Goal: Information Seeking & Learning: Learn about a topic

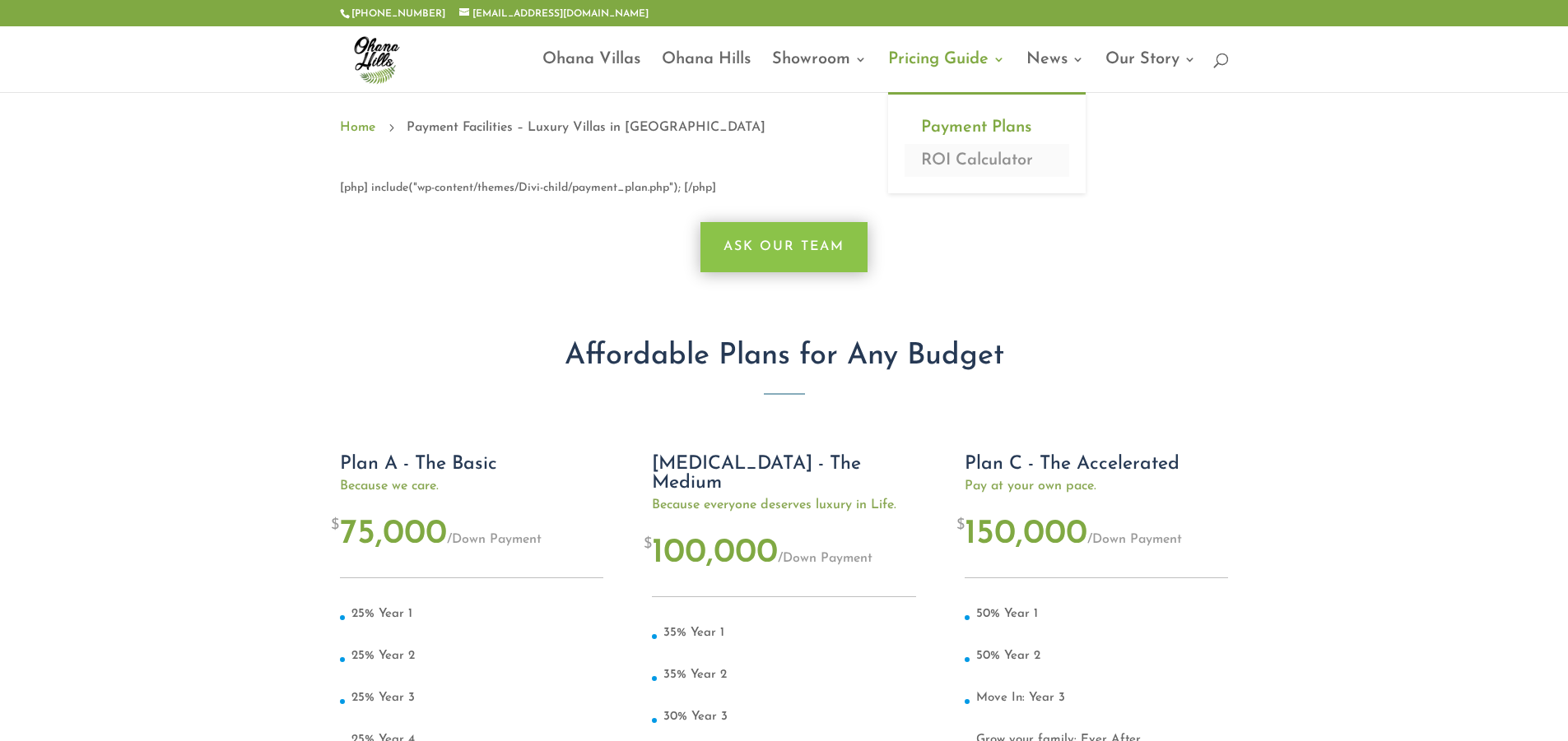
click at [969, 162] on link "ROI Calculator" at bounding box center [986, 160] width 165 height 33
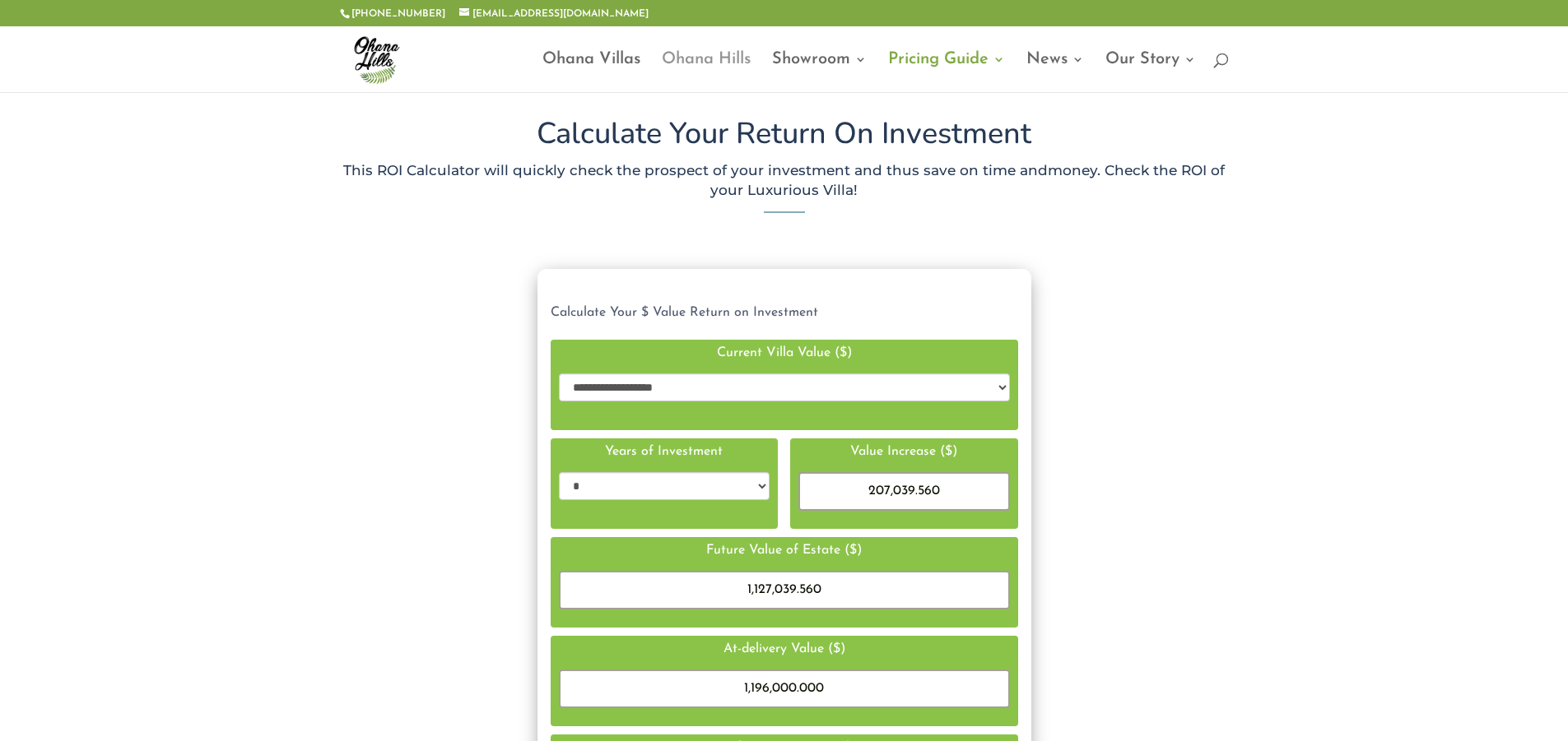
click at [688, 56] on link "Ohana Hills" at bounding box center [706, 73] width 89 height 39
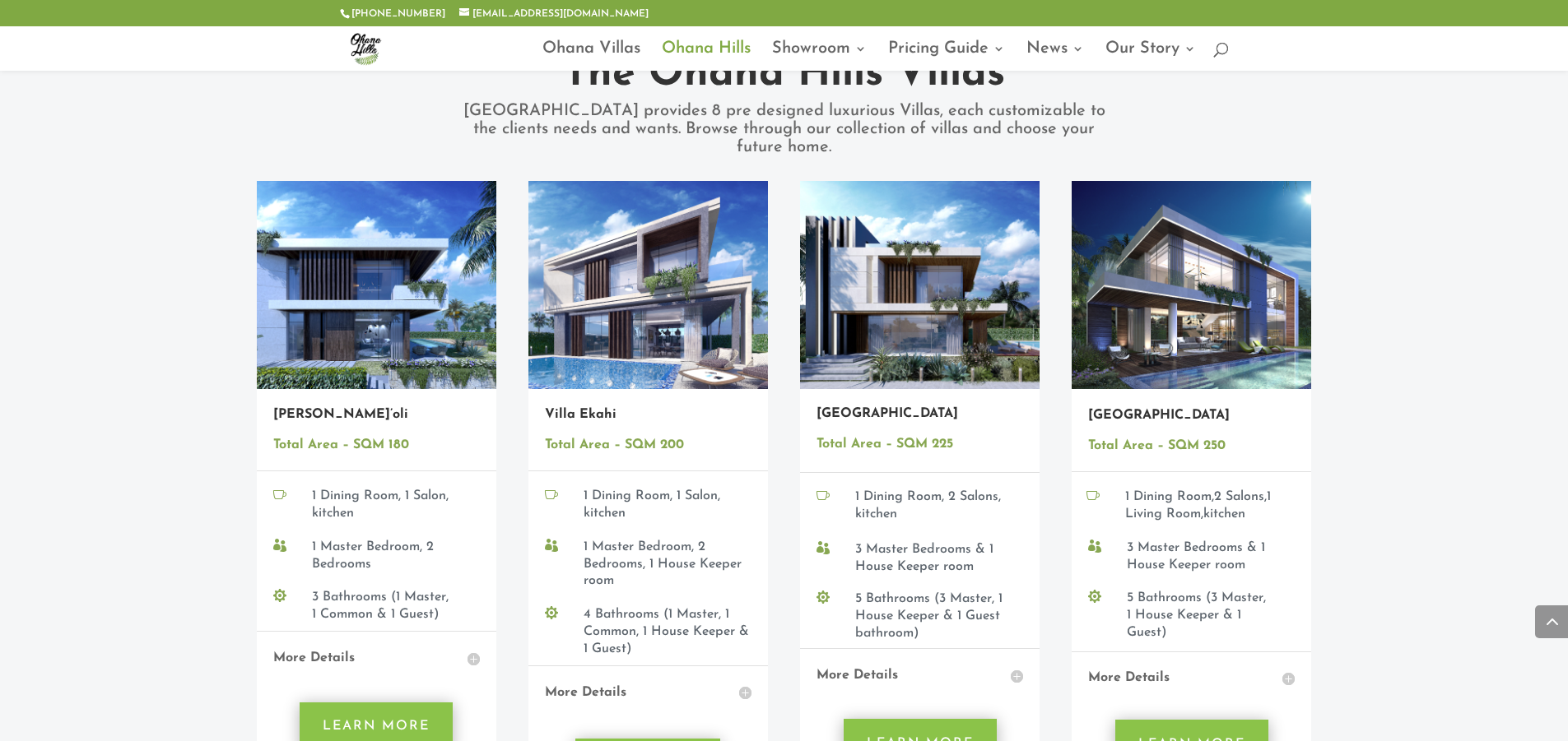
scroll to position [1152, 0]
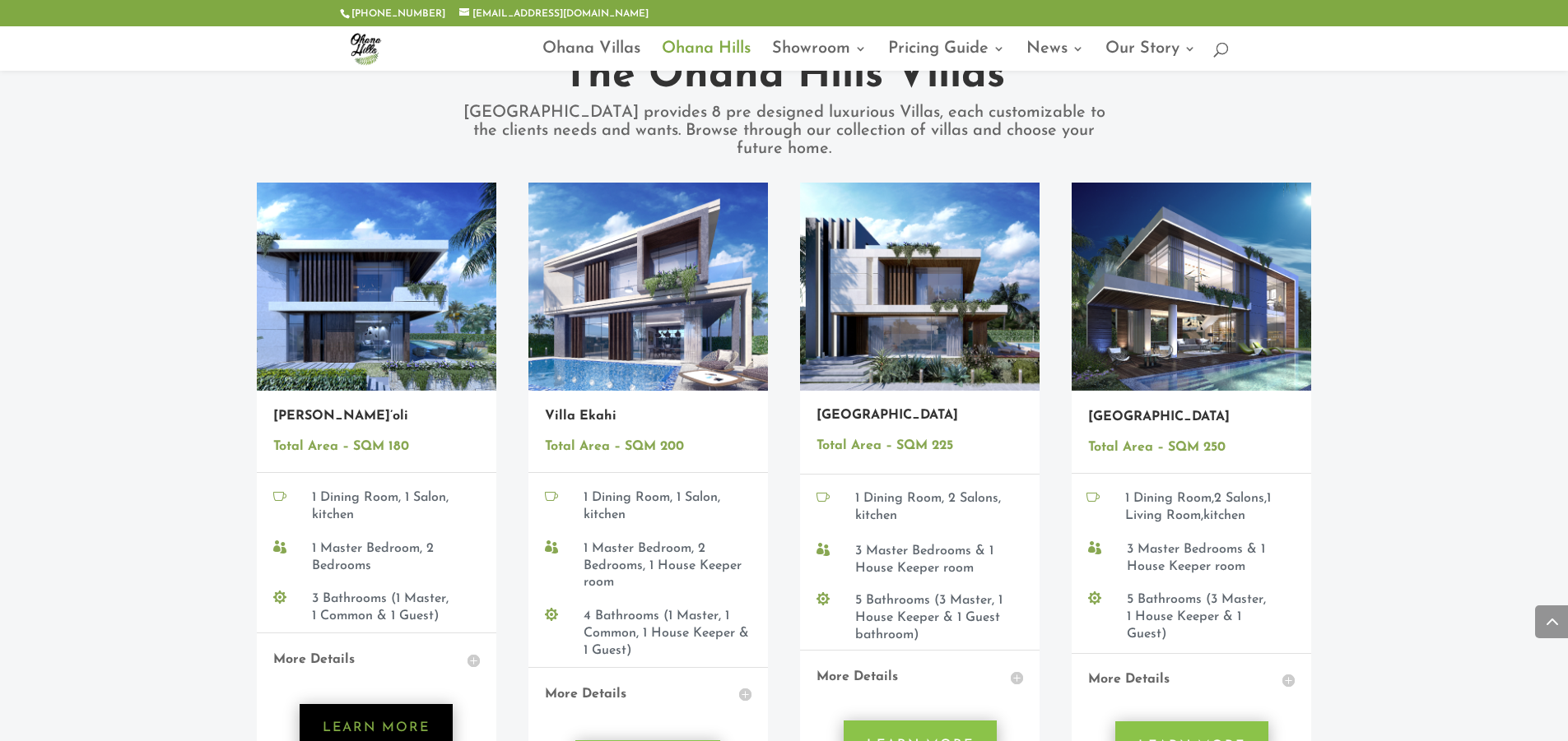
click at [369, 704] on link "Learn More" at bounding box center [376, 728] width 153 height 50
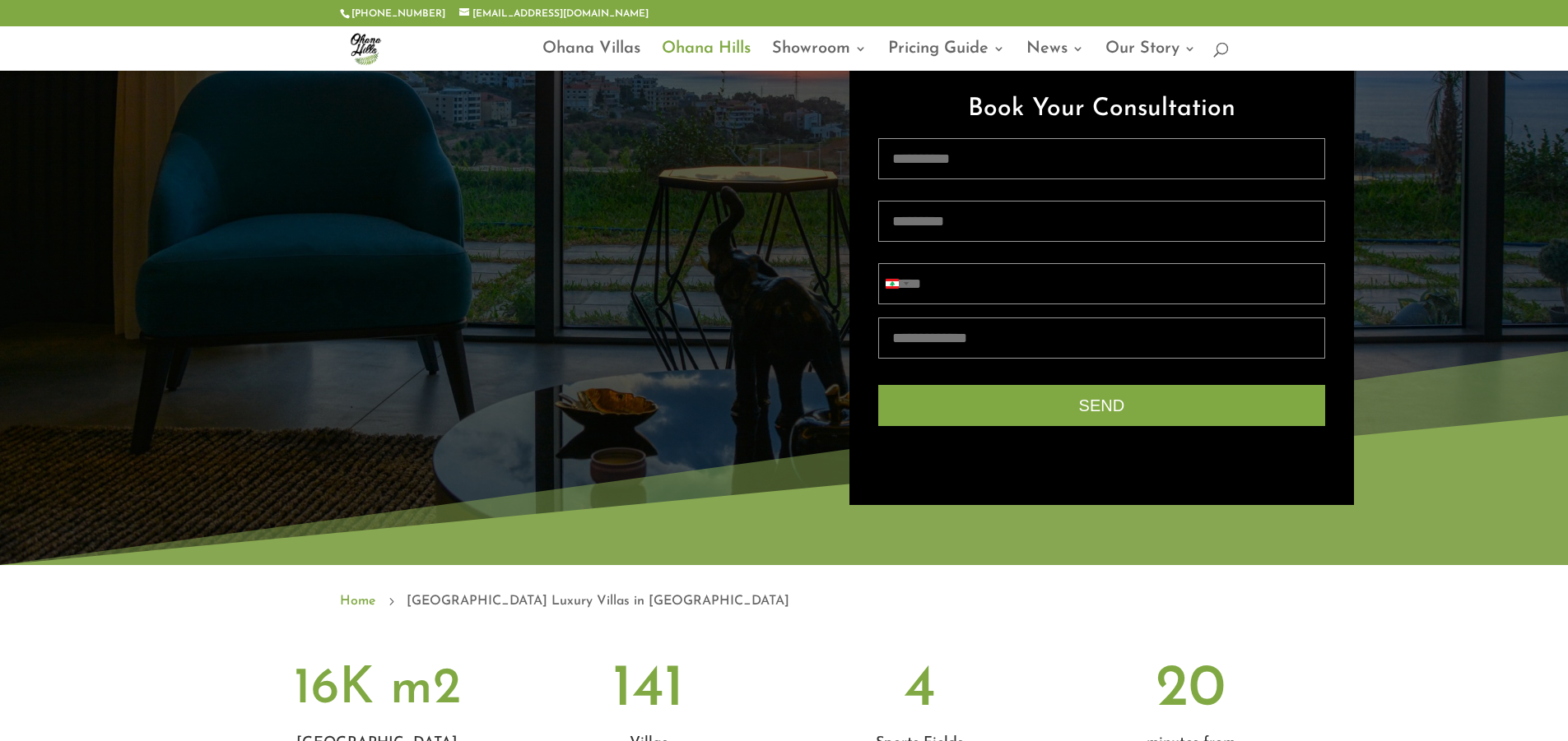
scroll to position [246, 0]
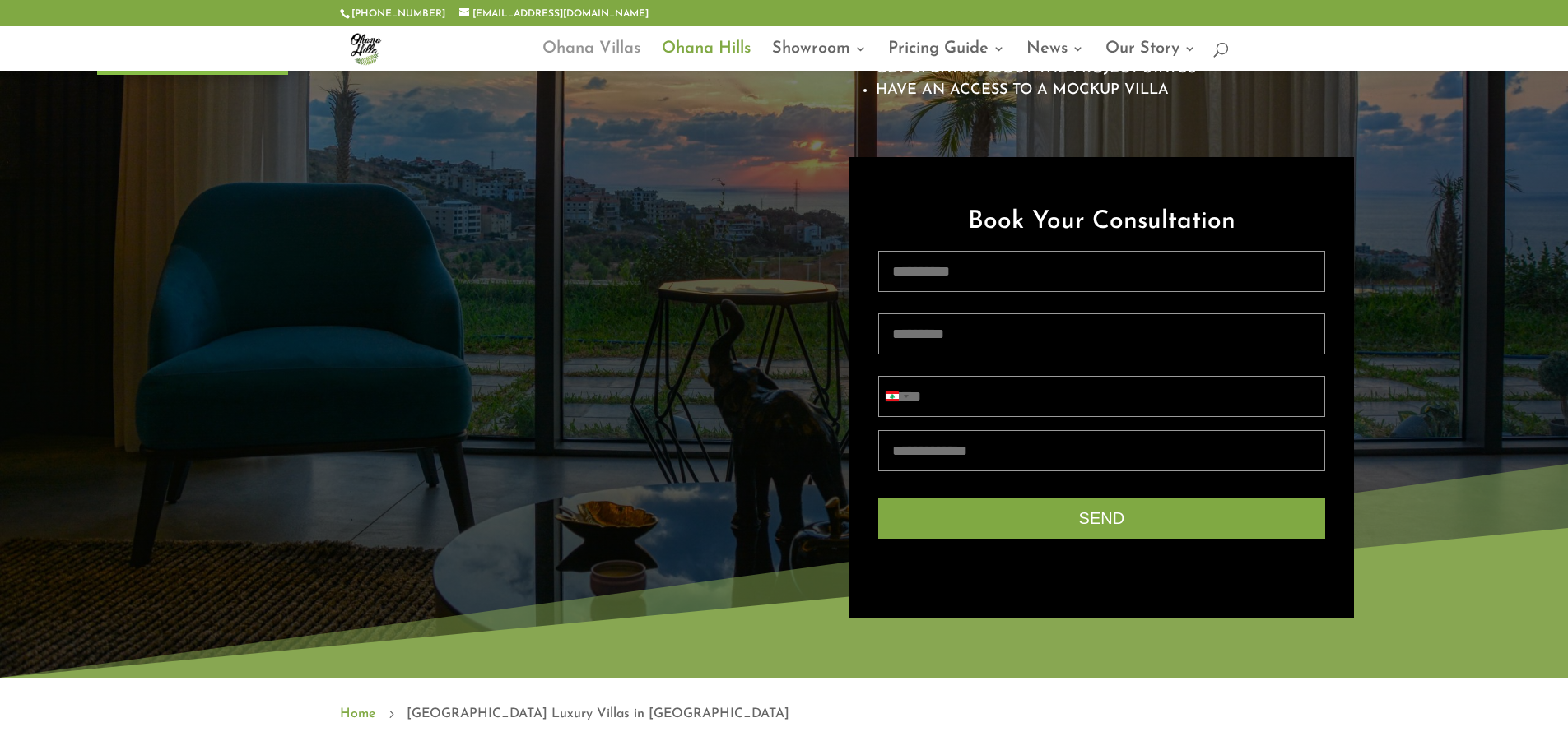
click at [600, 48] on link "Ohana Villas" at bounding box center [591, 56] width 98 height 28
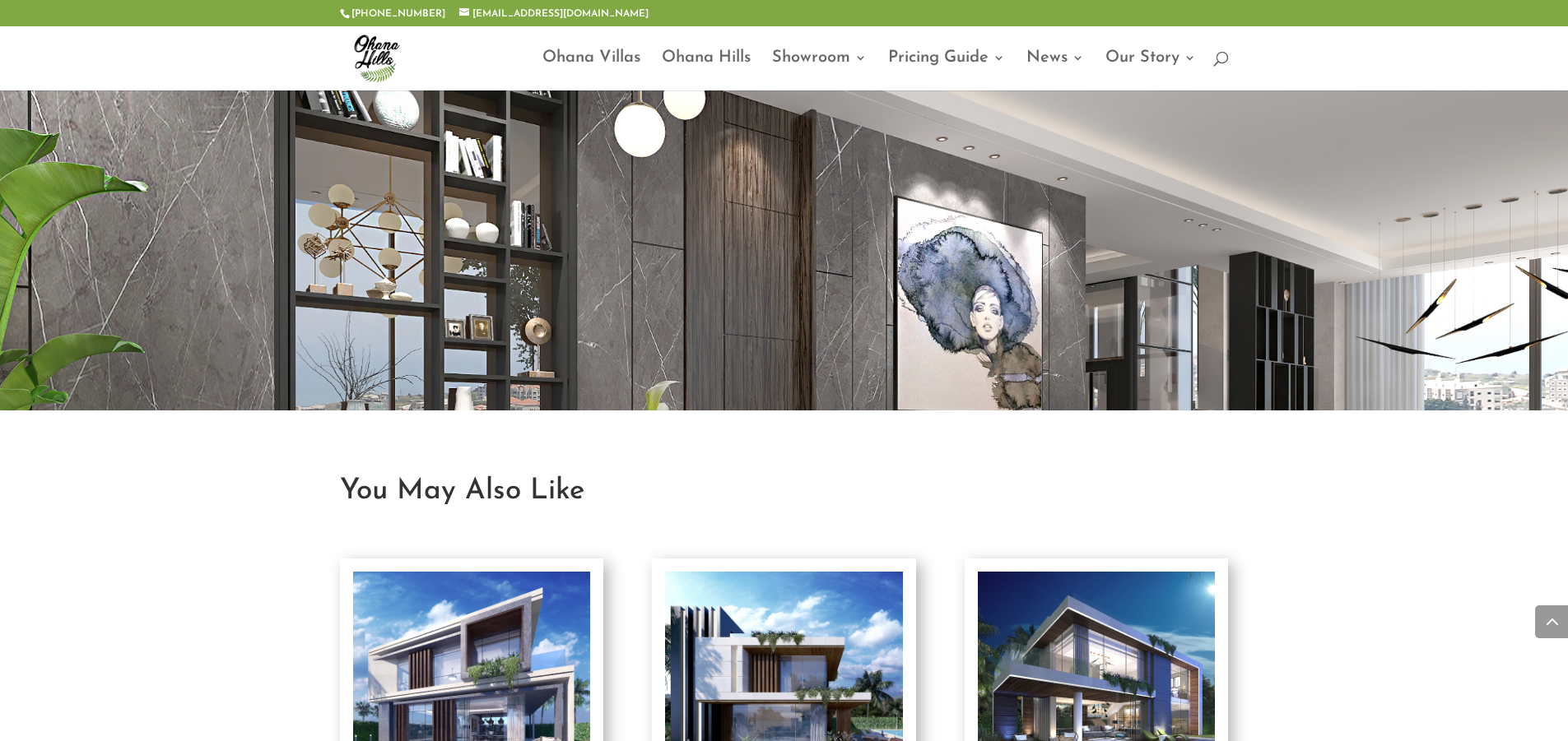
scroll to position [2879, 0]
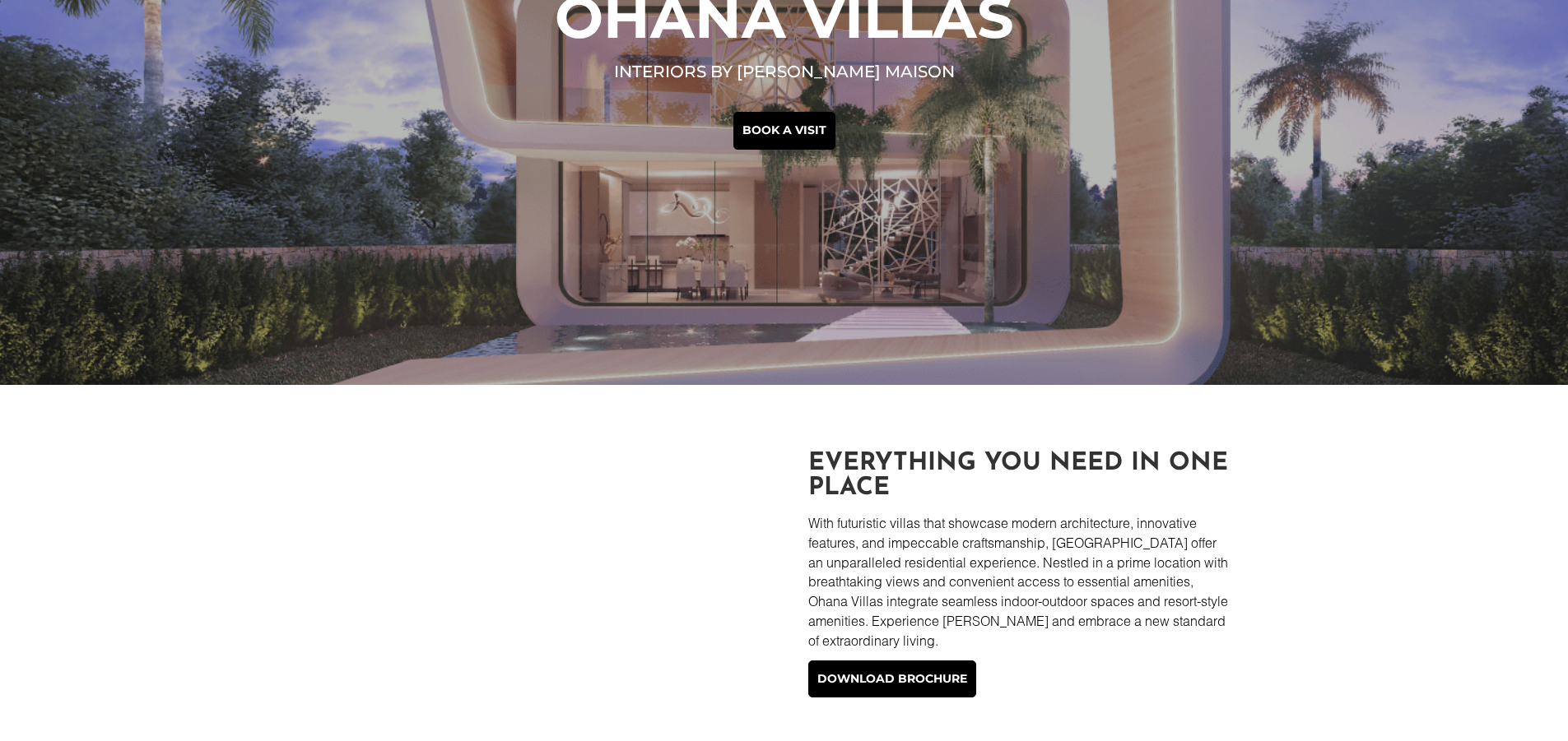
scroll to position [658, 0]
